Goal: Transaction & Acquisition: Purchase product/service

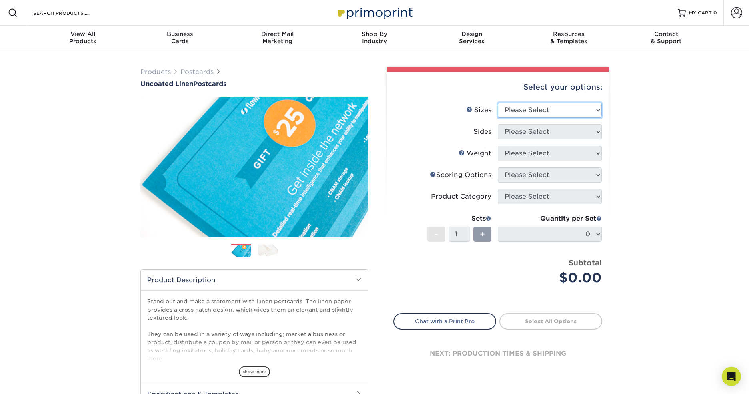
click at [565, 105] on select "Please Select 1.5" x 7" 2" x 6" 2" x 8" 2.12" x 5.5" 2.75" x 4.25" 2.75" x 8.5"…" at bounding box center [550, 109] width 104 height 15
select select "4.25x5.50"
click at [533, 131] on select "Please Select Print Both Sides Print Front Only" at bounding box center [550, 131] width 104 height 15
select select "13abbda7-1d64-4f25-8bb2-c179b224825d"
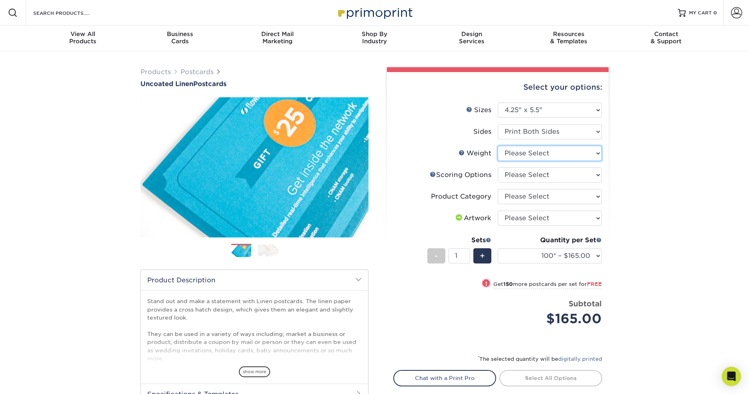
click at [538, 152] on select "Please Select 100LB" at bounding box center [550, 153] width 104 height 15
select select "100LB"
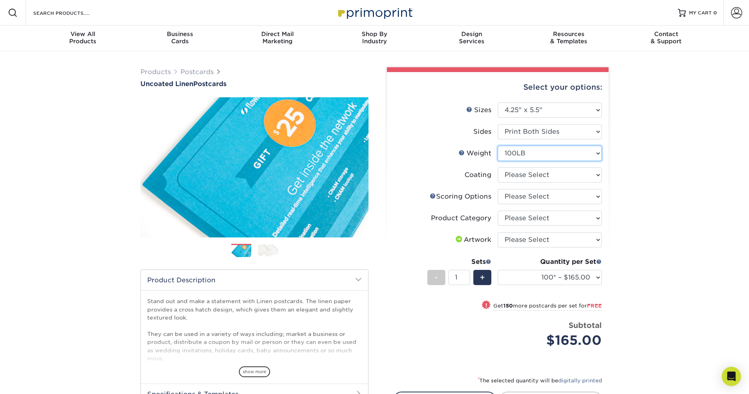
click at [594, 155] on select "Please Select 100LB" at bounding box center [550, 153] width 104 height 15
click at [586, 174] on select at bounding box center [550, 174] width 104 height 15
select select "3e7618de-abca-4bda-9f97-8b9129e913d8"
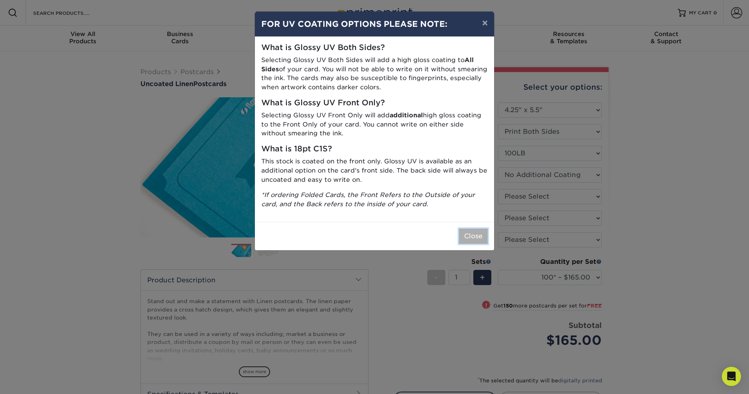
click at [471, 232] on button "Close" at bounding box center [473, 235] width 29 height 15
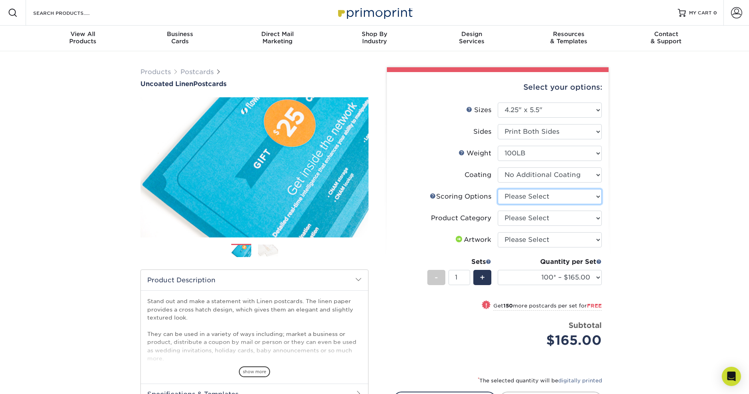
click at [523, 195] on select "Please Select No Scoring One Score Score in Half" at bounding box center [550, 196] width 104 height 15
select select "16ebe401-5398-422d-8cb0-f3adbb82deb5"
click at [542, 218] on select "Please Select Postcards" at bounding box center [550, 217] width 104 height 15
select select "9b7272e0-d6c8-4c3c-8e97-d3a1bcdab858"
click at [269, 247] on img at bounding box center [268, 250] width 20 height 12
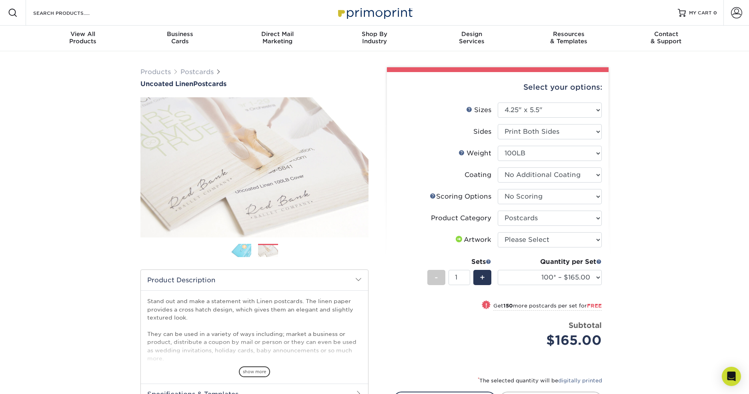
click at [241, 248] on img at bounding box center [241, 250] width 20 height 14
